Goal: Task Accomplishment & Management: Manage account settings

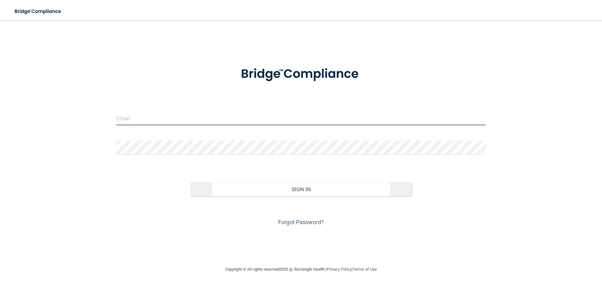
type input "[EMAIL_ADDRESS][DOMAIN_NAME]"
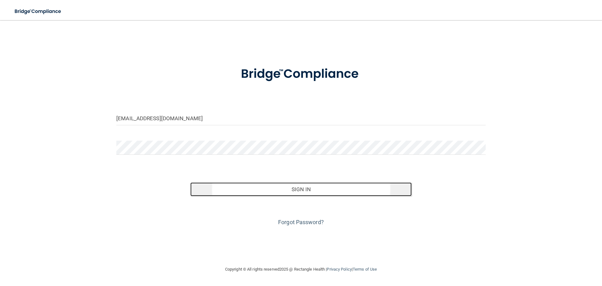
click at [287, 189] on button "Sign In" at bounding box center [301, 189] width 222 height 14
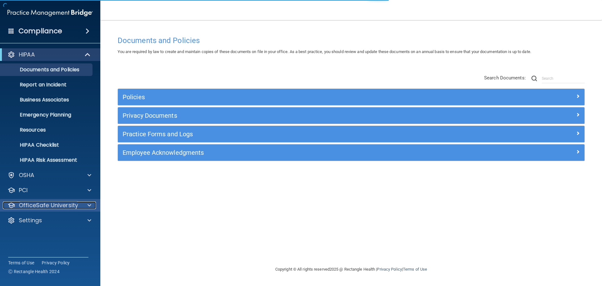
click at [67, 205] on p "OfficeSafe University" at bounding box center [48, 205] width 59 height 8
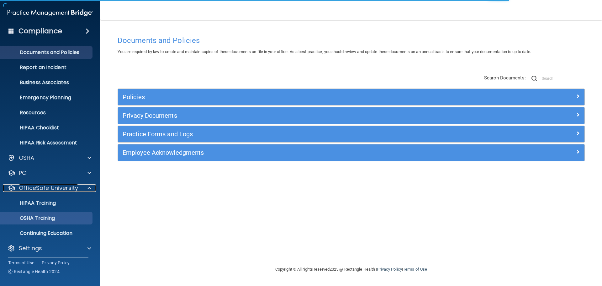
scroll to position [20, 0]
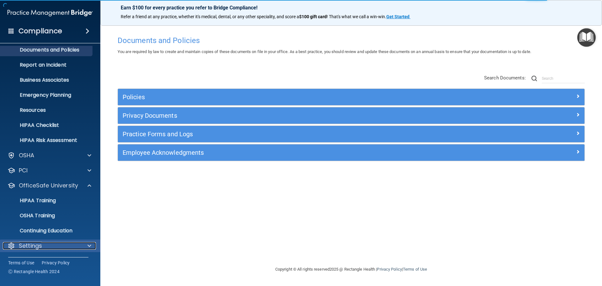
click at [48, 246] on div "Settings" at bounding box center [42, 246] width 78 height 8
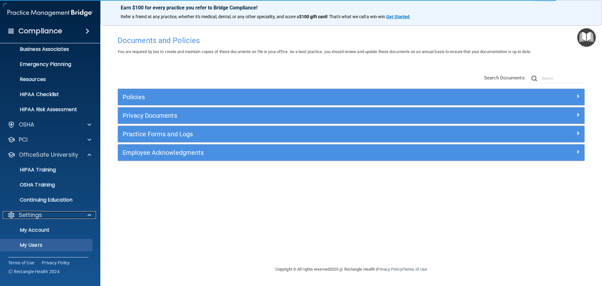
scroll to position [80, 0]
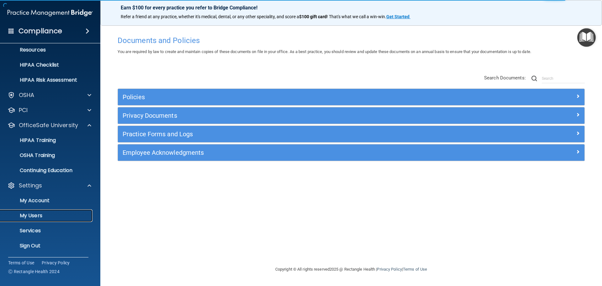
click at [30, 216] on p "My Users" at bounding box center [47, 215] width 86 height 6
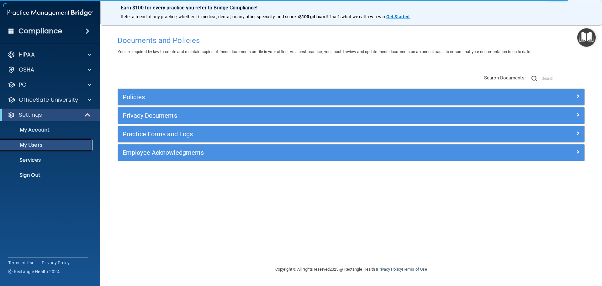
select select "20"
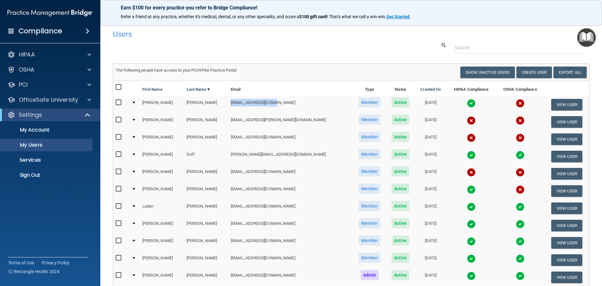
drag, startPoint x: 274, startPoint y: 104, endPoint x: 222, endPoint y: 106, distance: 52.1
click at [228, 106] on td "[EMAIL_ADDRESS][DOMAIN_NAME]" at bounding box center [290, 104] width 124 height 17
copy td "[EMAIL_ADDRESS][DOMAIN_NAME]"
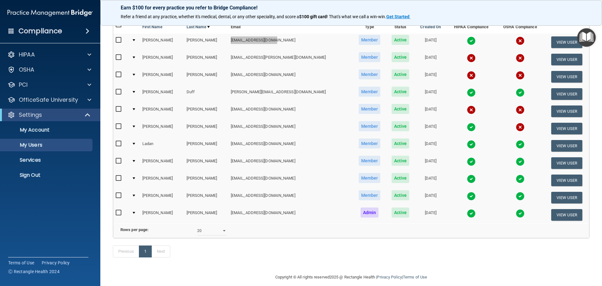
scroll to position [63, 0]
drag, startPoint x: 264, startPoint y: 109, endPoint x: 223, endPoint y: 108, distance: 41.1
click at [228, 108] on td "[EMAIL_ADDRESS][DOMAIN_NAME]" at bounding box center [290, 110] width 124 height 17
copy td "[EMAIL_ADDRESS][DOMAIN_NAME]"
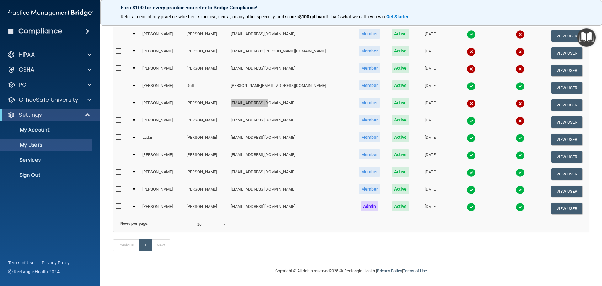
scroll to position [0, 0]
